Goal: Information Seeking & Learning: Learn about a topic

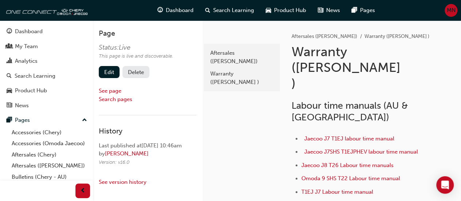
click at [451, 11] on span "MN" at bounding box center [451, 10] width 9 height 8
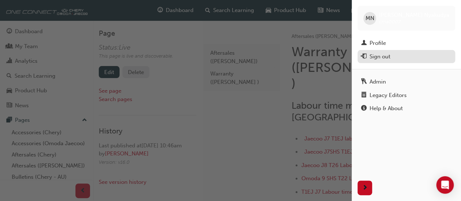
click at [387, 59] on div "Sign out" at bounding box center [380, 57] width 21 height 8
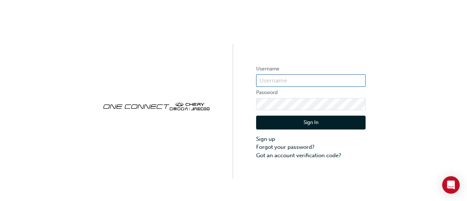
type input "cma0007"
click at [310, 123] on button "Sign In" at bounding box center [310, 123] width 109 height 14
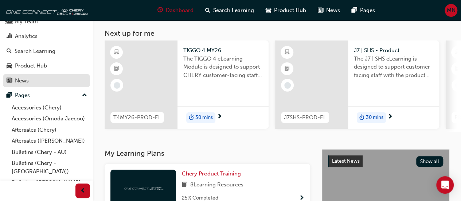
scroll to position [36, 0]
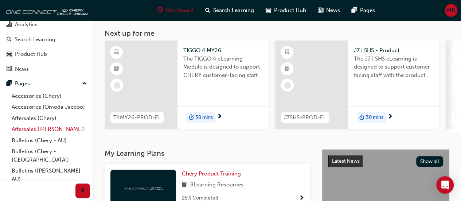
click at [29, 135] on link "Aftersales ([PERSON_NAME])" at bounding box center [49, 129] width 81 height 11
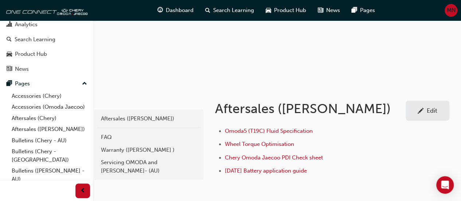
scroll to position [73, 0]
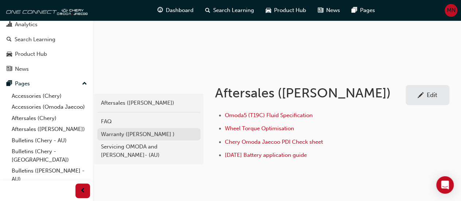
click at [141, 134] on div "Warranty ([PERSON_NAME] )" at bounding box center [149, 134] width 96 height 8
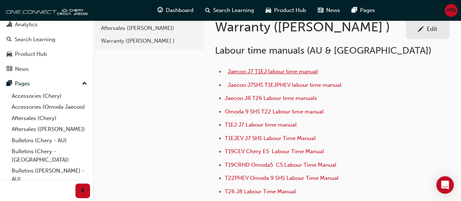
scroll to position [36, 0]
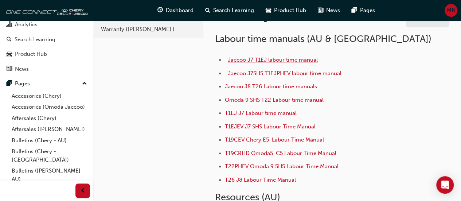
click at [261, 58] on span "Jaecoo J7 T1EJ labour time manual" at bounding box center [273, 60] width 90 height 7
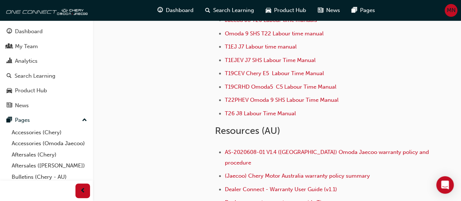
scroll to position [109, 0]
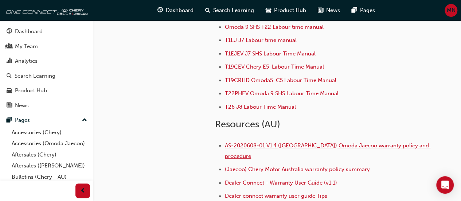
click at [280, 144] on span "AS-2020608-01 V1.4 ([GEOGRAPHIC_DATA]) Omoda Jaecoo warranty policy and procedu…" at bounding box center [328, 150] width 206 height 17
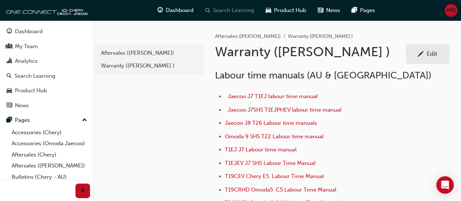
click at [241, 10] on span "Search Learning" at bounding box center [233, 10] width 41 height 8
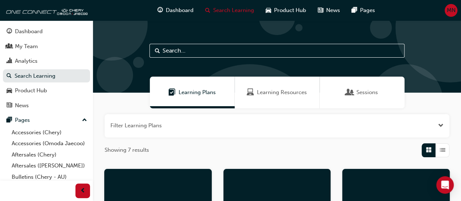
click at [272, 91] on span "Learning Resources" at bounding box center [282, 92] width 50 height 8
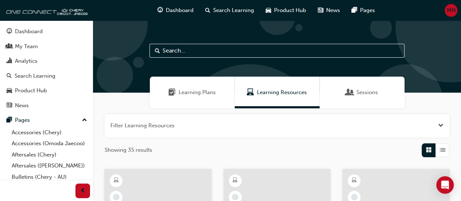
click at [221, 52] on input "text" at bounding box center [276, 51] width 255 height 14
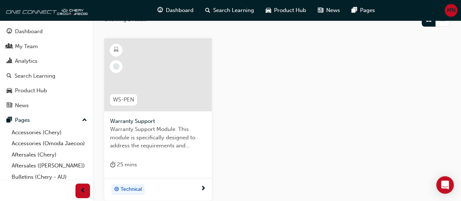
scroll to position [146, 0]
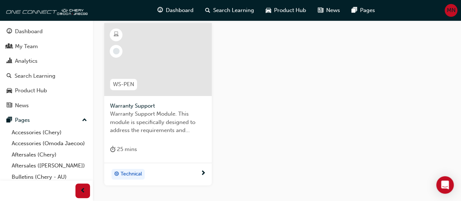
type input "warr"
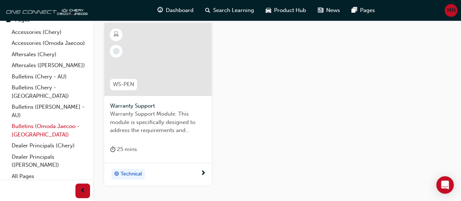
scroll to position [102, 0]
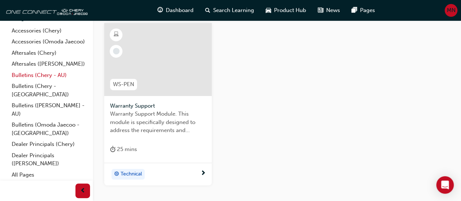
click at [27, 81] on link "Bulletins (Chery - AU)" at bounding box center [49, 75] width 81 height 11
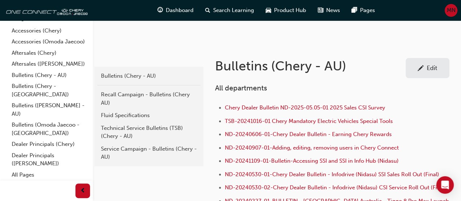
scroll to position [146, 0]
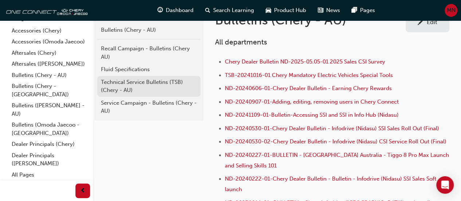
click at [152, 81] on div "Technical Service Bulletins (TSB) (Chery - AU)" at bounding box center [149, 86] width 96 height 16
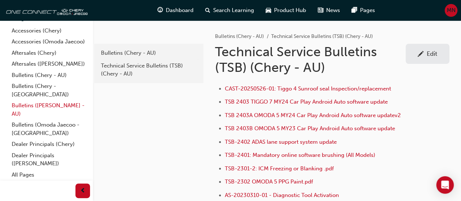
click at [38, 106] on link "Bulletins ([PERSON_NAME] - AU)" at bounding box center [49, 109] width 81 height 19
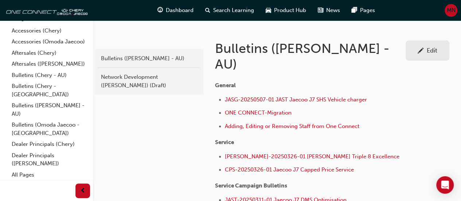
scroll to position [109, 0]
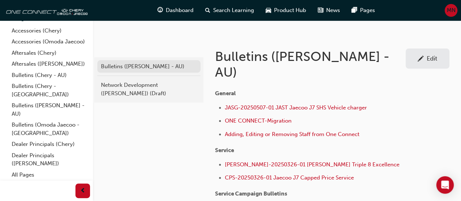
click at [133, 65] on div "Bulletins ([PERSON_NAME] - AU)" at bounding box center [149, 66] width 96 height 8
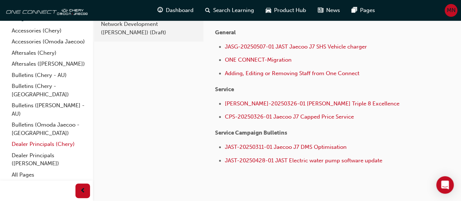
scroll to position [190, 0]
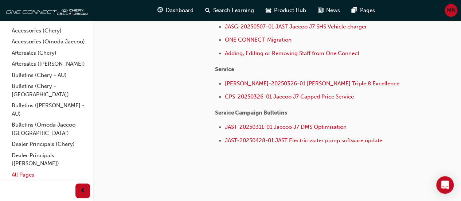
click at [29, 172] on link "All Pages" at bounding box center [49, 174] width 81 height 11
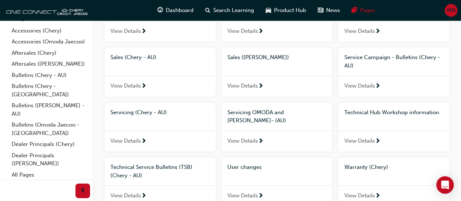
scroll to position [482, 0]
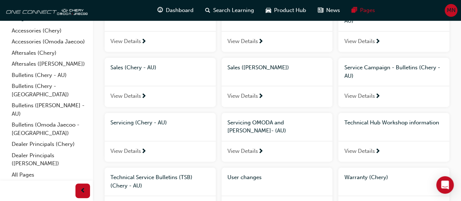
click at [381, 119] on span "Technical Hub Workshop information" at bounding box center [391, 122] width 95 height 7
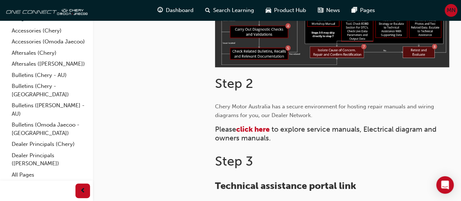
scroll to position [292, 0]
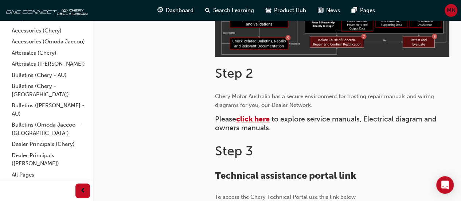
click at [258, 120] on span "click here" at bounding box center [253, 119] width 34 height 8
